Goal: Task Accomplishment & Management: Manage account settings

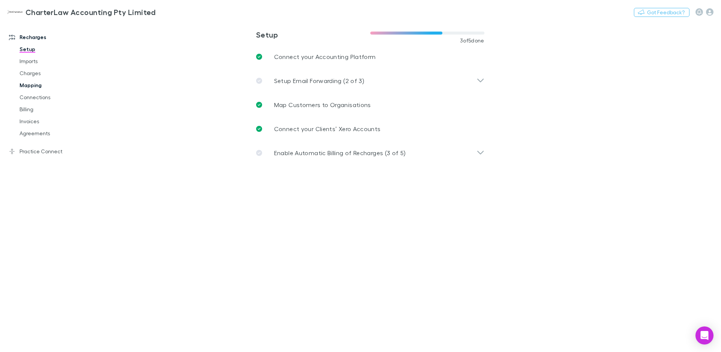
click at [37, 84] on link "Mapping" at bounding box center [57, 85] width 90 height 12
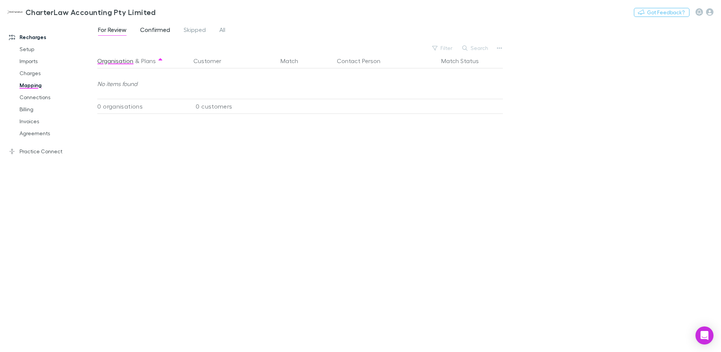
click at [159, 30] on span "Confirmed" at bounding box center [155, 31] width 30 height 10
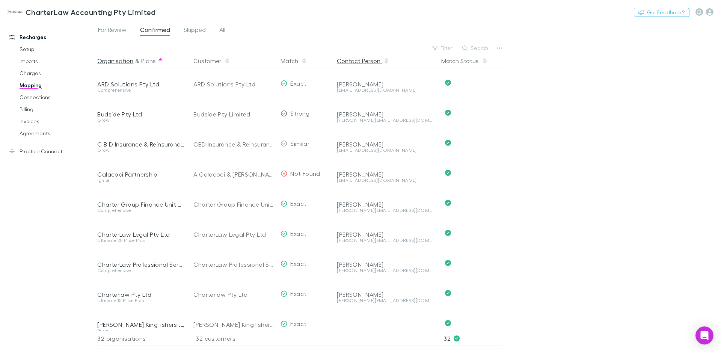
click at [364, 61] on button "Contact Person" at bounding box center [363, 60] width 53 height 15
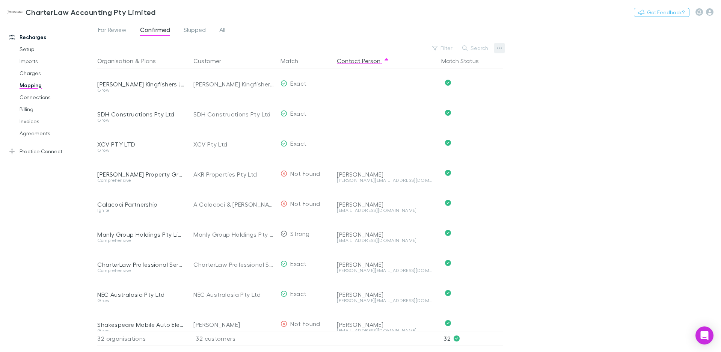
click at [499, 48] on icon "button" at bounding box center [499, 48] width 5 height 2
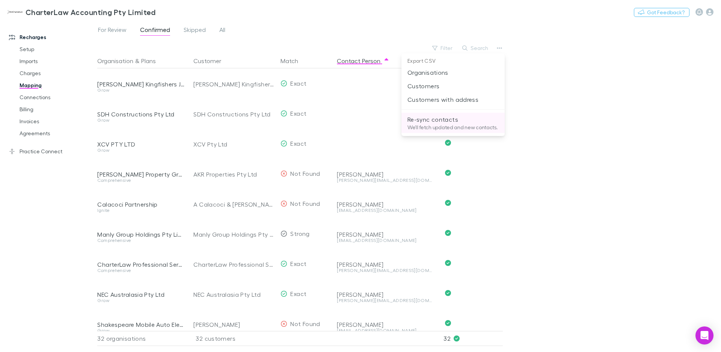
click at [437, 120] on p "Re-sync contacts" at bounding box center [452, 119] width 91 height 9
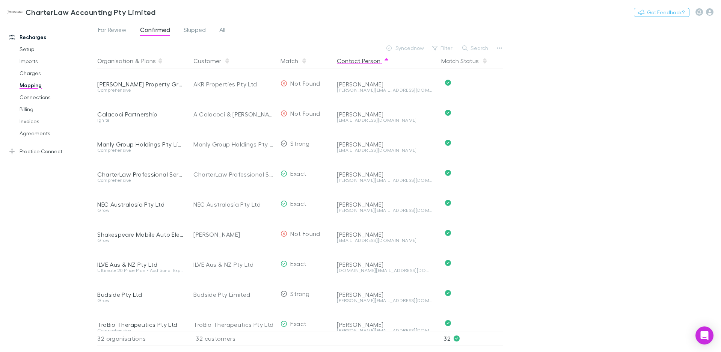
click at [351, 61] on button "Contact Person" at bounding box center [363, 60] width 53 height 15
click at [23, 111] on link "Billing" at bounding box center [57, 109] width 90 height 12
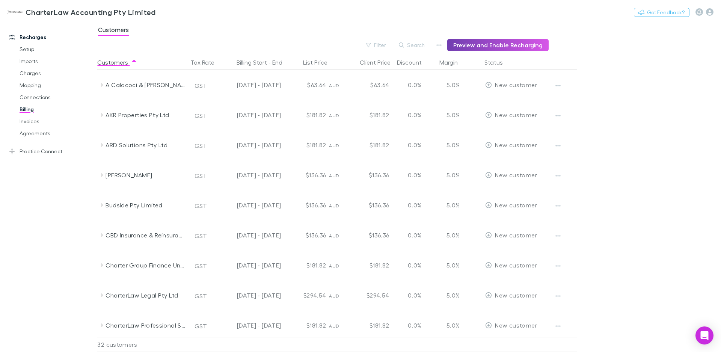
click at [472, 45] on button "Preview and Enable Recharging" at bounding box center [497, 45] width 101 height 12
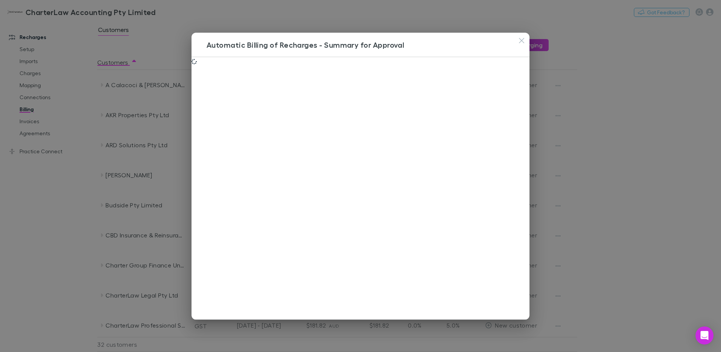
click at [520, 41] on icon "button" at bounding box center [521, 41] width 5 height 6
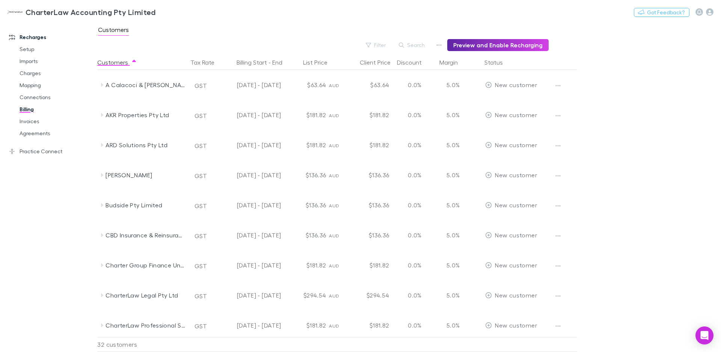
click at [24, 48] on link "Setup" at bounding box center [57, 49] width 90 height 12
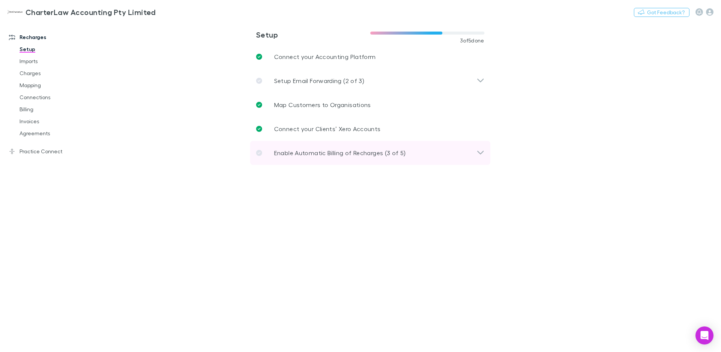
click at [333, 154] on p "Enable Automatic Billing of Recharges (3 of 5)" at bounding box center [340, 152] width 132 height 9
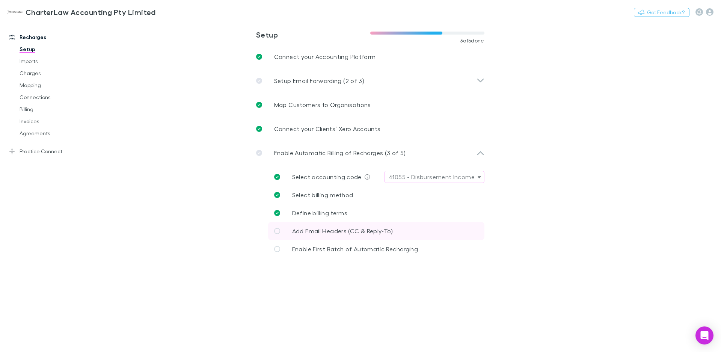
click at [283, 232] on link "Add Email Headers (CC & Reply-To)" at bounding box center [376, 231] width 216 height 18
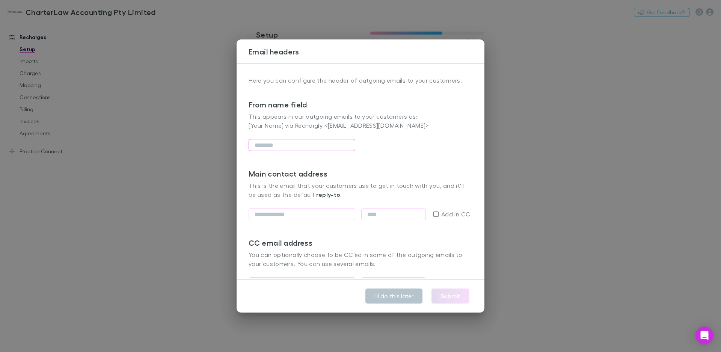
click at [265, 146] on input "text" at bounding box center [301, 145] width 107 height 12
type input "**********"
click at [263, 217] on input "email" at bounding box center [301, 214] width 107 height 12
type input "*"
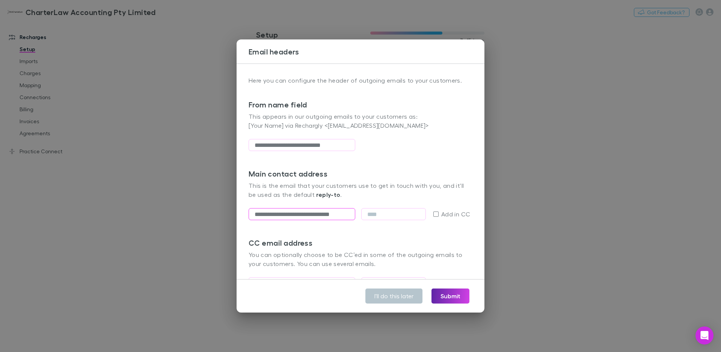
type input "**********"
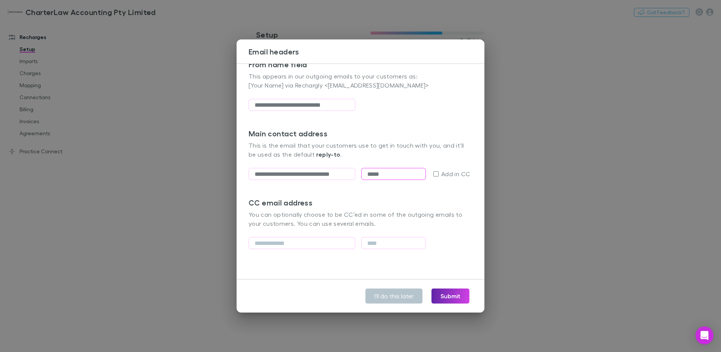
type input "*****"
click at [289, 241] on input "email" at bounding box center [301, 243] width 107 height 12
type input "****"
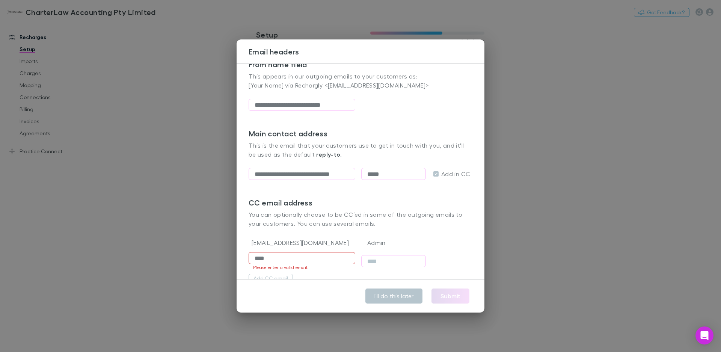
drag, startPoint x: 280, startPoint y: 262, endPoint x: 218, endPoint y: 259, distance: 61.6
click at [218, 259] on div "**********" at bounding box center [360, 176] width 721 height 352
click at [263, 230] on div "CC email address You can optionally choose to be CC’ed in some of the outgoing …" at bounding box center [360, 216] width 224 height 36
click at [444, 300] on button "Submit" at bounding box center [450, 295] width 38 height 15
type input "**********"
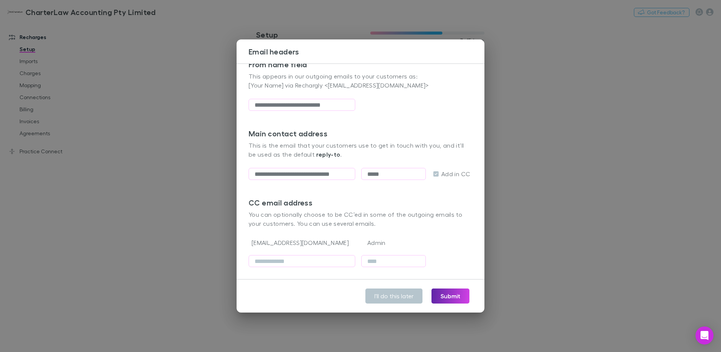
type input "**********"
type input "*****"
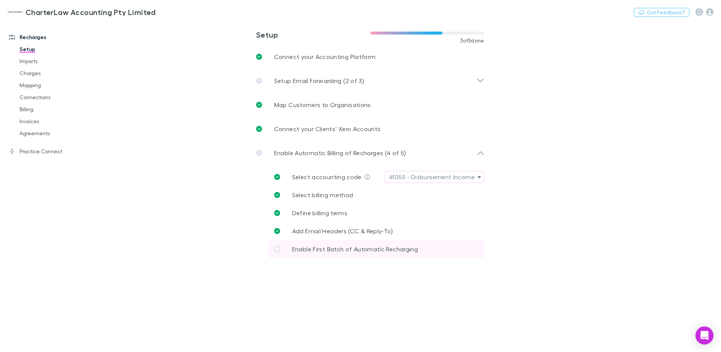
click at [276, 248] on icon at bounding box center [277, 249] width 6 height 6
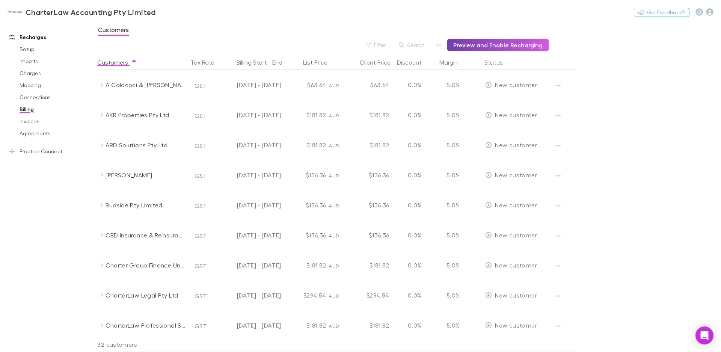
click at [491, 46] on button "Preview and Enable Recharging" at bounding box center [497, 45] width 101 height 12
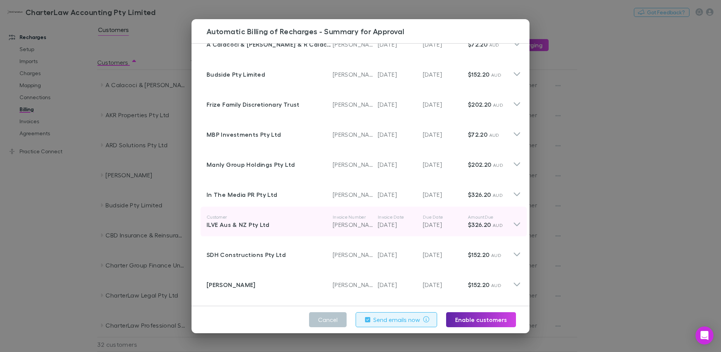
scroll to position [642, 0]
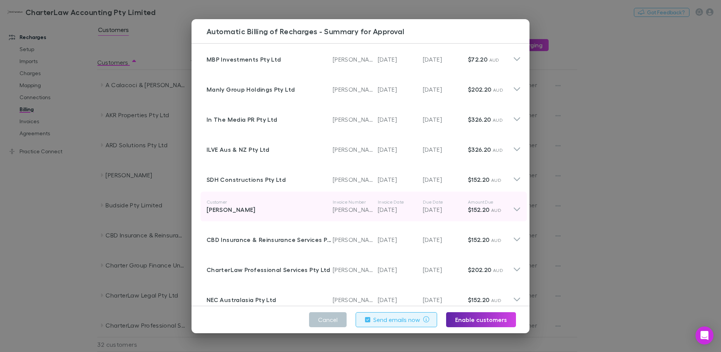
click at [513, 209] on icon at bounding box center [517, 206] width 8 height 15
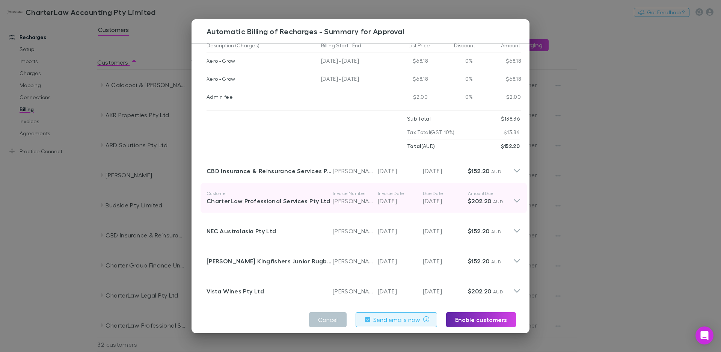
scroll to position [835, 0]
click at [513, 191] on icon at bounding box center [517, 197] width 8 height 15
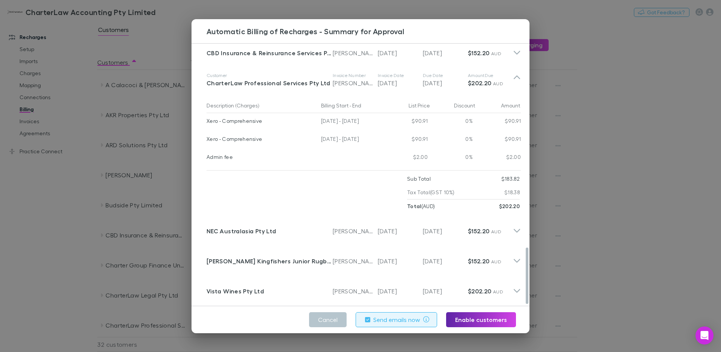
scroll to position [953, 0]
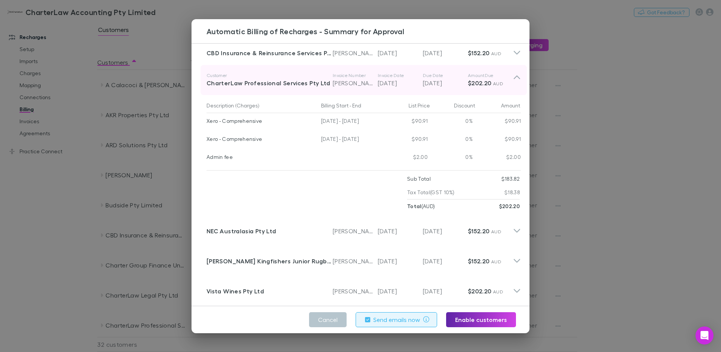
click at [513, 72] on icon at bounding box center [517, 79] width 8 height 15
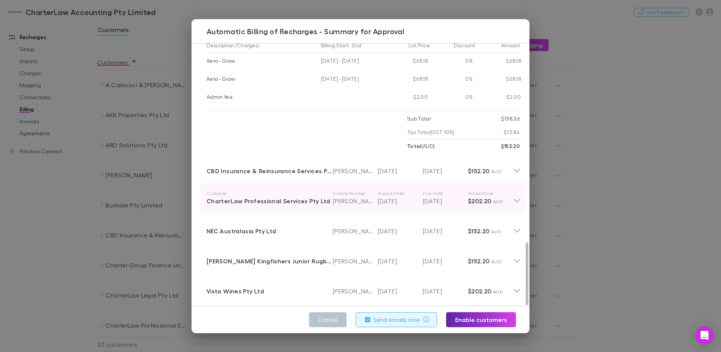
scroll to position [835, 0]
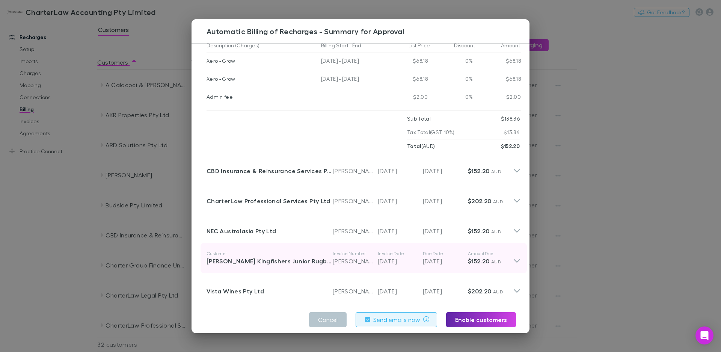
click at [513, 259] on icon at bounding box center [516, 261] width 6 height 4
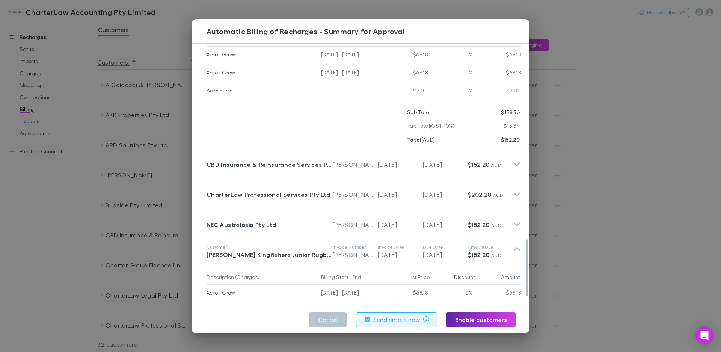
scroll to position [953, 0]
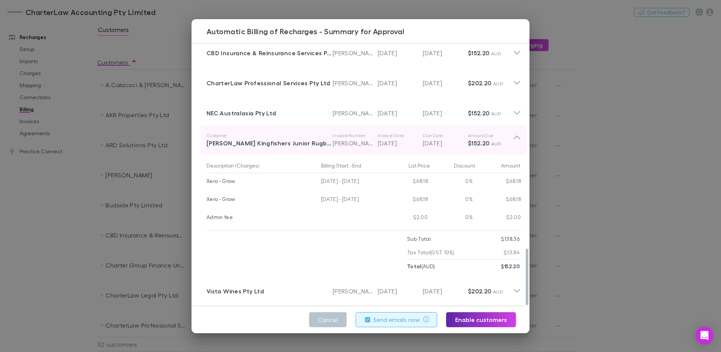
click at [513, 132] on icon at bounding box center [517, 139] width 8 height 15
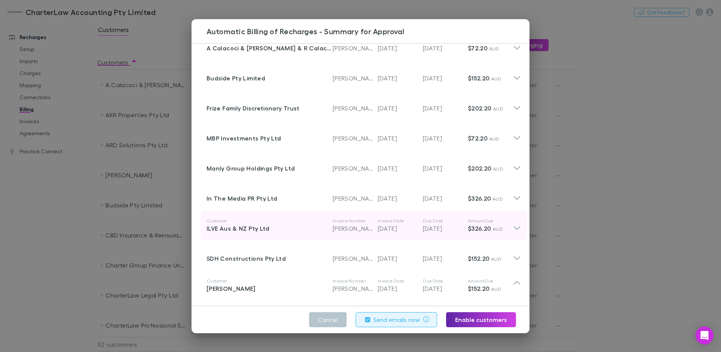
scroll to position [525, 0]
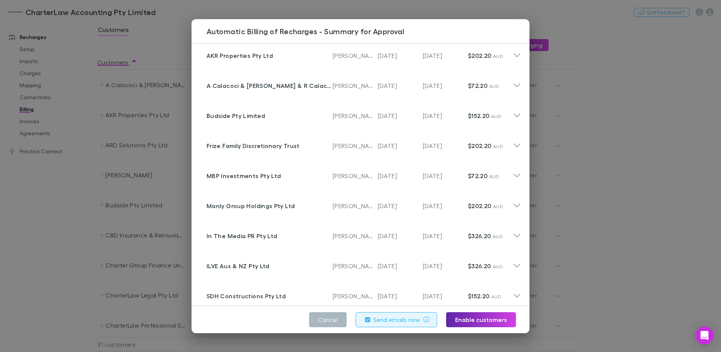
click at [321, 318] on button "Cancel" at bounding box center [328, 319] width 38 height 15
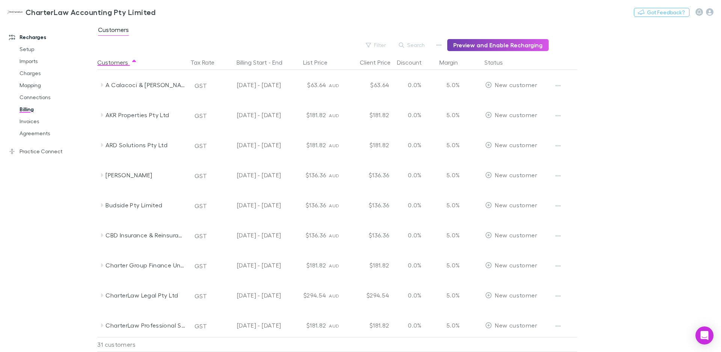
click at [469, 42] on button "Preview and Enable Recharging" at bounding box center [497, 45] width 101 height 12
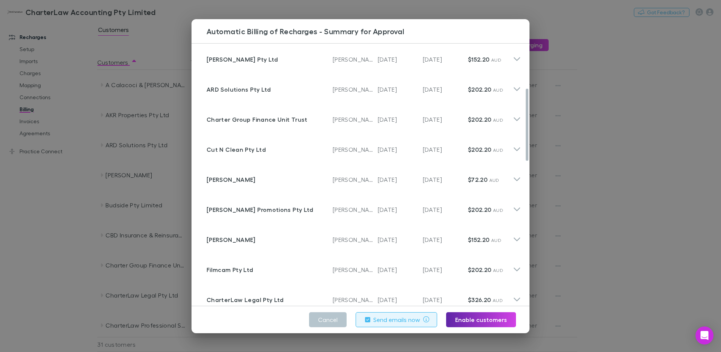
scroll to position [0, 0]
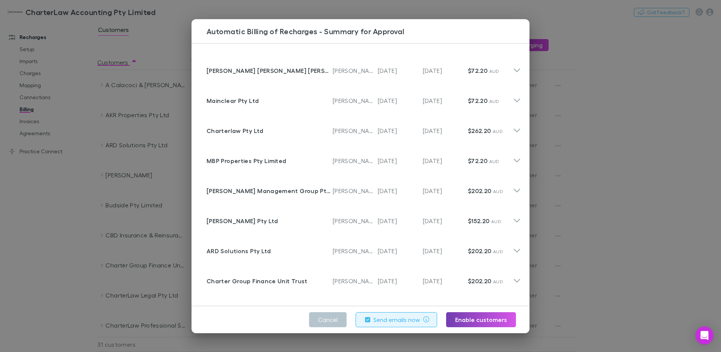
click at [483, 320] on button "Enable customers" at bounding box center [481, 319] width 70 height 15
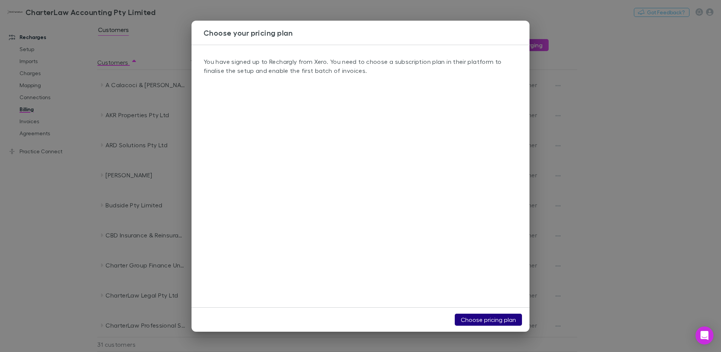
click at [465, 321] on link "Choose pricing plan" at bounding box center [488, 319] width 67 height 12
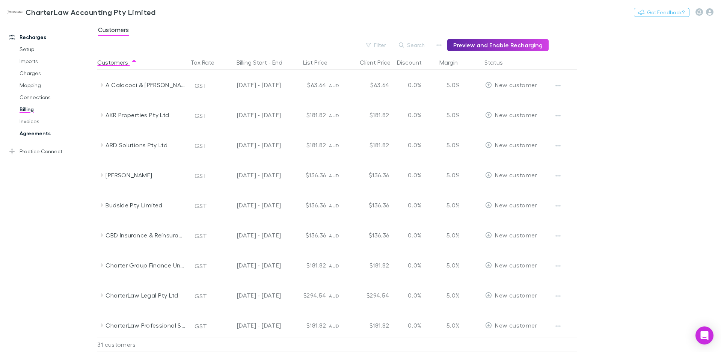
click at [41, 132] on link "Agreements" at bounding box center [57, 133] width 90 height 12
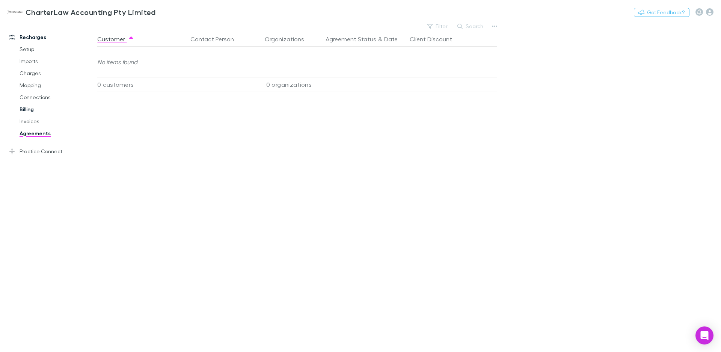
click at [29, 110] on link "Billing" at bounding box center [57, 109] width 90 height 12
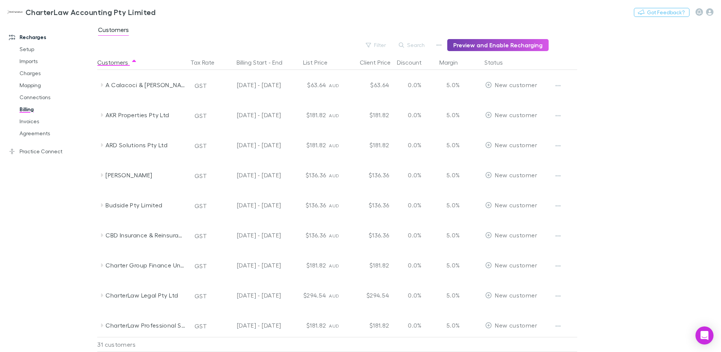
click at [483, 45] on button "Preview and Enable Recharging" at bounding box center [497, 45] width 101 height 12
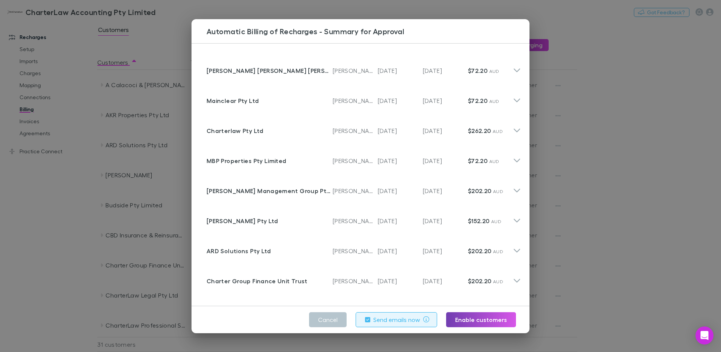
click at [470, 322] on button "Enable customers" at bounding box center [481, 319] width 70 height 15
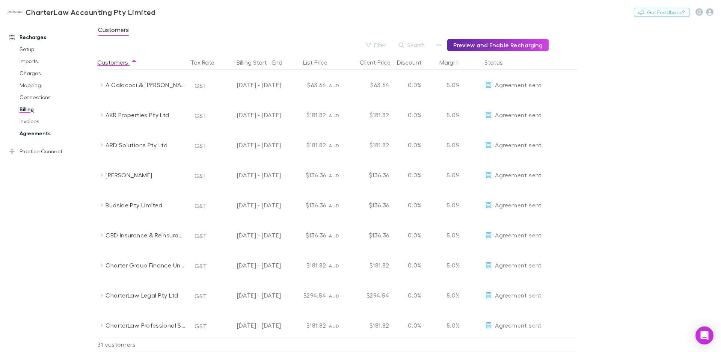
click at [24, 135] on link "Agreements" at bounding box center [57, 133] width 90 height 12
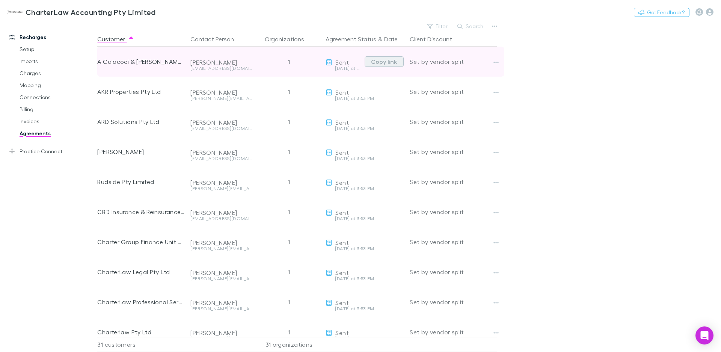
click at [384, 64] on button "Copy link" at bounding box center [383, 61] width 39 height 11
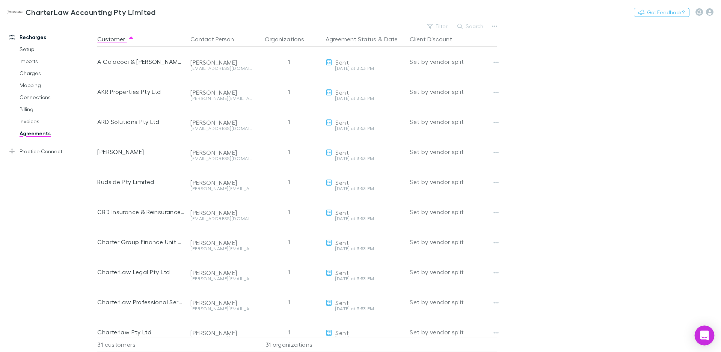
click at [708, 339] on icon "Open Intercom Messenger" at bounding box center [704, 335] width 9 height 10
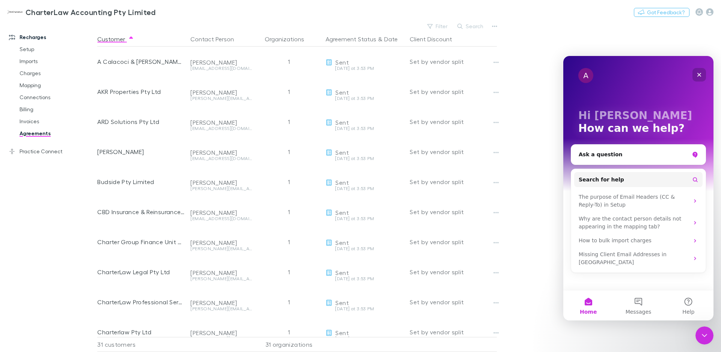
click at [699, 75] on icon "Close" at bounding box center [699, 75] width 4 height 4
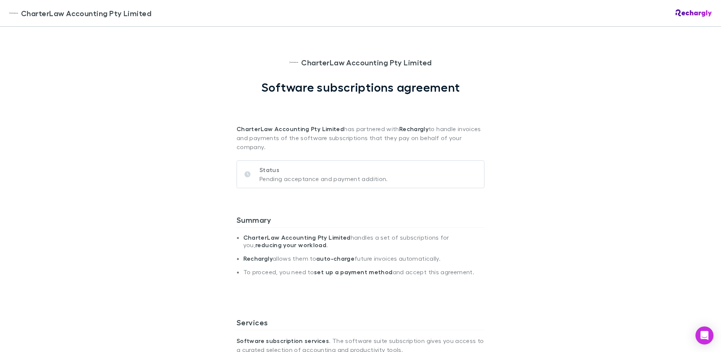
click at [192, 221] on div "CharterLaw Accounting Pty Limited CharterLaw Accounting Pty Limited Software su…" at bounding box center [360, 176] width 721 height 352
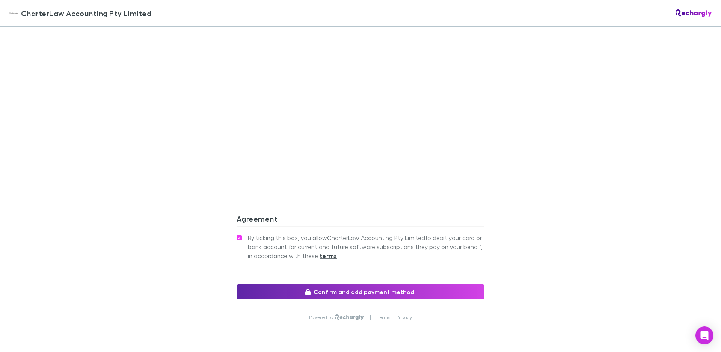
scroll to position [611, 0]
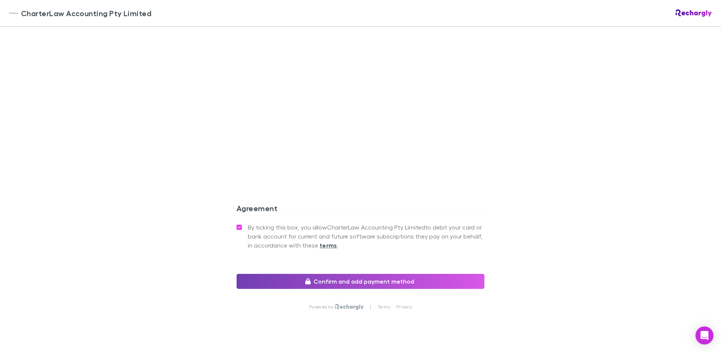
click at [326, 274] on button "Confirm and add payment method" at bounding box center [360, 281] width 248 height 15
